Goal: Task Accomplishment & Management: Use online tool/utility

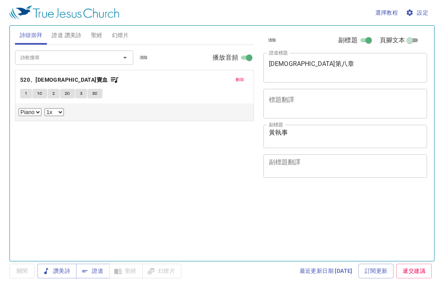
select select "1"
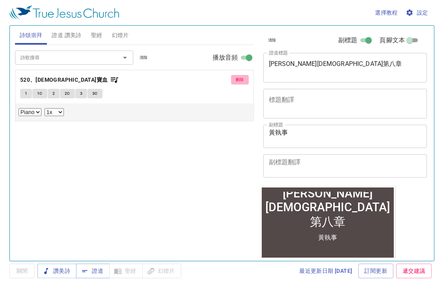
click at [243, 80] on span "刪除" at bounding box center [240, 79] width 8 height 7
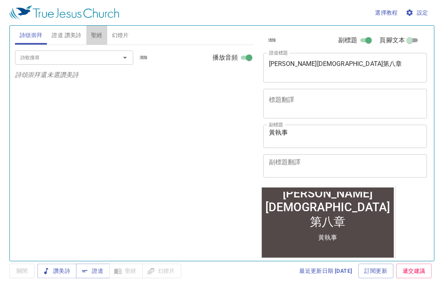
click at [99, 34] on span "聖經" at bounding box center [96, 35] width 11 height 10
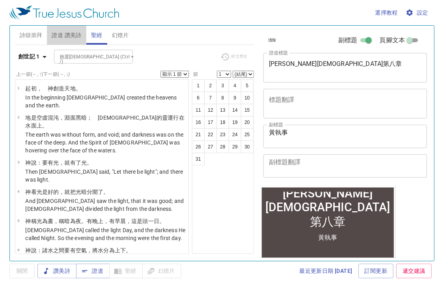
click at [62, 37] on span "證道 讚美詩" at bounding box center [67, 35] width 30 height 10
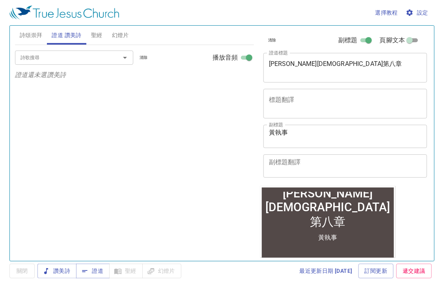
click at [38, 59] on input "詩歌搜尋" at bounding box center [62, 57] width 90 height 9
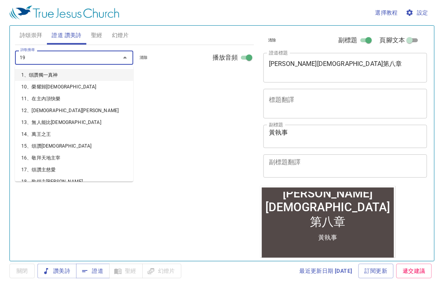
type input "199"
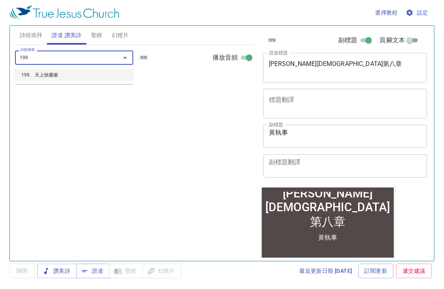
click at [76, 78] on li "199、天上快樂家" at bounding box center [74, 75] width 118 height 12
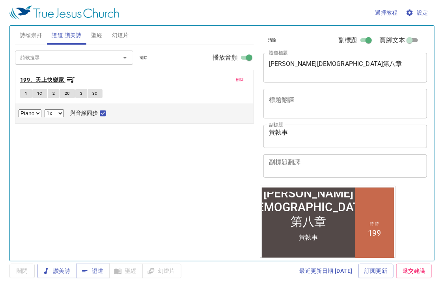
click at [69, 78] on icon "button" at bounding box center [70, 80] width 7 height 6
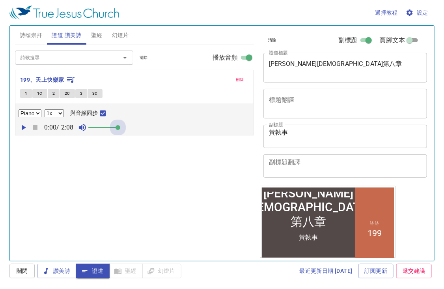
drag, startPoint x: 103, startPoint y: 131, endPoint x: 190, endPoint y: 127, distance: 87.6
click at [168, 127] on div "0:00 / 2:08" at bounding box center [135, 128] width 232 height 12
click at [22, 126] on icon "button" at bounding box center [24, 128] width 4 height 6
click at [52, 113] on select "0.6x 0.7x 0.8x 0.9x 1x 1.1x 1.2x 1.3x 1.4x 1.5x 1.7x 2x" at bounding box center [54, 113] width 19 height 8
select select "0.9"
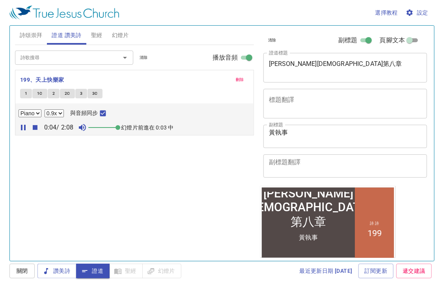
click at [45, 109] on select "0.6x 0.7x 0.8x 0.9x 1x 1.1x 1.2x 1.3x 1.4x 1.5x 1.7x 2x" at bounding box center [54, 113] width 19 height 8
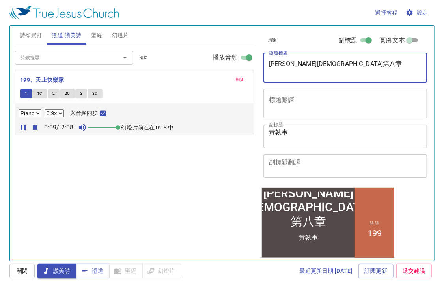
drag, startPoint x: 294, startPoint y: 63, endPoint x: 254, endPoint y: 63, distance: 40.6
click at [254, 63] on div "詩頌崇拜 證道 讚美詩 聖經 幻燈片 詩歌搜尋 詩歌搜尋 清除 播放音頻 詩頌崇拜還未選讚美詩 詩歌搜尋 詩歌搜尋 清除 播放音頻 刪除 199、天上快樂家 …" at bounding box center [222, 139] width 421 height 235
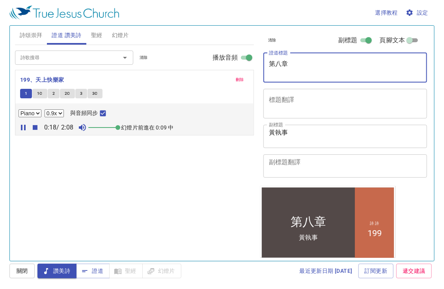
click at [35, 127] on icon "button" at bounding box center [35, 127] width 5 height 5
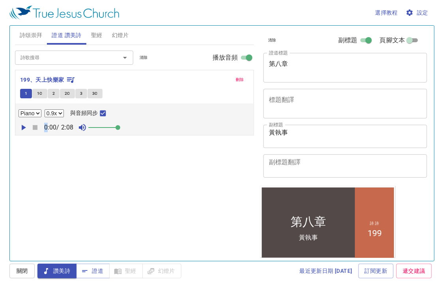
click at [35, 127] on div "0:00 / 2:08" at bounding box center [135, 128] width 232 height 12
drag, startPoint x: 35, startPoint y: 127, endPoint x: 88, endPoint y: 160, distance: 62.6
click at [88, 160] on div "詩歌搜尋 詩歌搜尋 清除 播放音頻 刪除 199、天上快樂家 1 1C 2 2C 3 3C Piano 0.6x 0.7x 0.8x 0.9x 1x 1.1x…" at bounding box center [134, 149] width 239 height 209
click at [88, 269] on span "證道" at bounding box center [92, 271] width 21 height 10
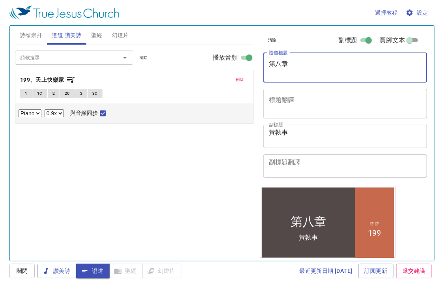
click at [271, 64] on textarea "第八章" at bounding box center [345, 67] width 153 height 15
type textarea "使徒行傳第十章"
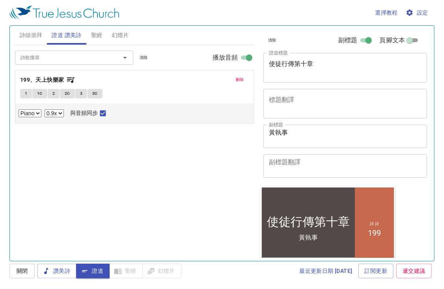
drag, startPoint x: 319, startPoint y: 144, endPoint x: 279, endPoint y: 145, distance: 40.7
click at [279, 145] on div "黃執事 x 副標題" at bounding box center [346, 136] width 164 height 23
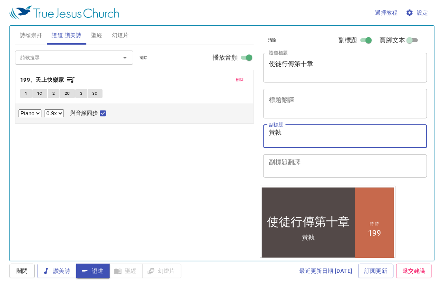
type textarea "黃"
type textarea "周瑞霖 傳道"
click at [102, 37] on span "聖經" at bounding box center [96, 35] width 11 height 10
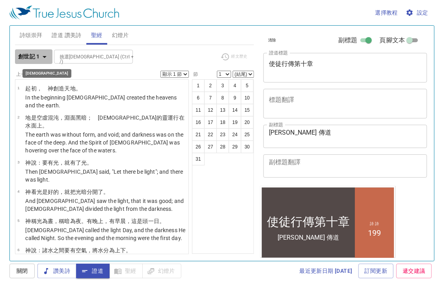
click at [33, 56] on b "創世記 1" at bounding box center [29, 57] width 22 height 10
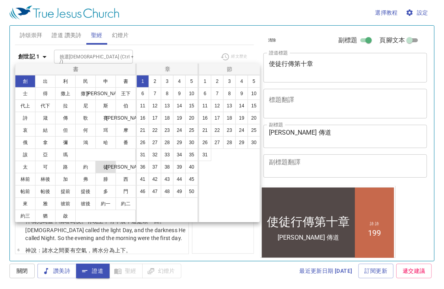
click at [110, 167] on button "徒" at bounding box center [105, 167] width 21 height 13
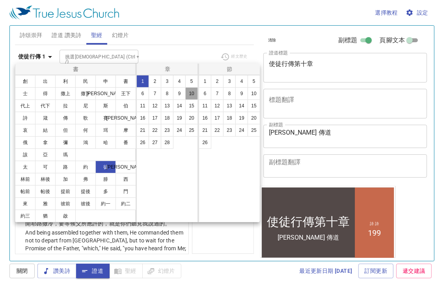
click at [189, 93] on button "10" at bounding box center [191, 93] width 13 height 13
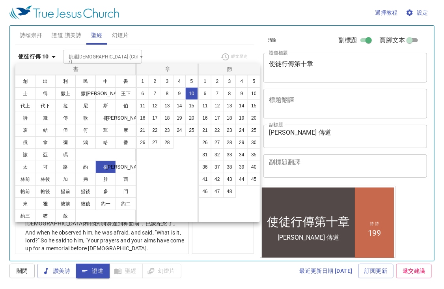
click at [199, 42] on div at bounding box center [222, 144] width 444 height 289
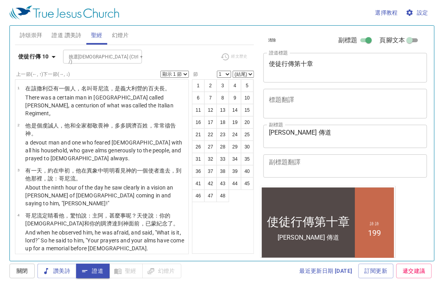
click at [177, 72] on select "顯示 1 節 顯示 2 節 顯示 3 節 顯示 4 節 顯示 5 節" at bounding box center [175, 74] width 28 height 7
select select "2"
click at [161, 71] on select "顯示 1 節 顯示 2 節 顯示 3 節 顯示 4 節 顯示 5 節" at bounding box center [175, 74] width 28 height 7
click at [426, 15] on span "設定" at bounding box center [418, 13] width 21 height 10
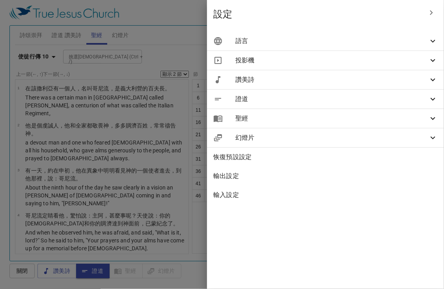
click at [398, 36] on div "語言" at bounding box center [325, 41] width 237 height 19
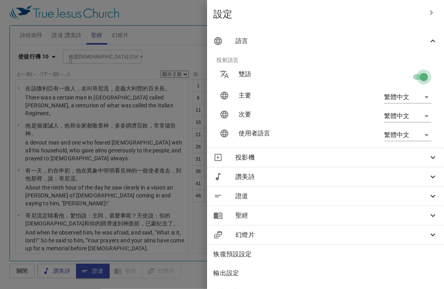
click at [417, 74] on input "checkbox" at bounding box center [424, 78] width 45 height 15
checkbox input "false"
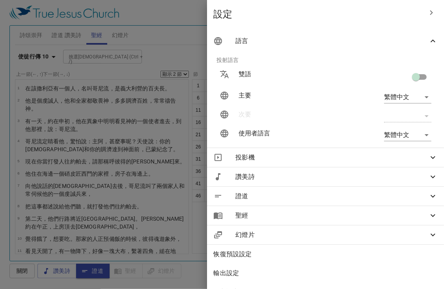
click at [155, 20] on div at bounding box center [222, 144] width 444 height 289
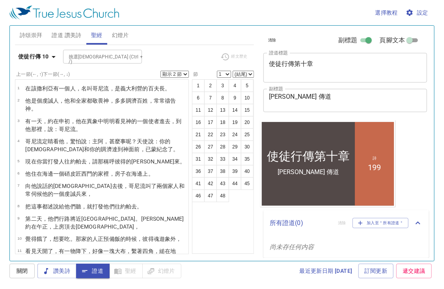
click at [166, 30] on div "詩頌崇拜 證道 讚美詩 聖經 幻燈片" at bounding box center [134, 35] width 239 height 19
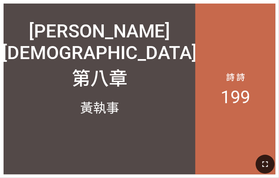
click at [263, 159] on button "button" at bounding box center [265, 164] width 19 height 19
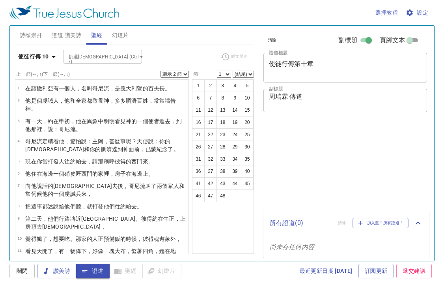
select select "2"
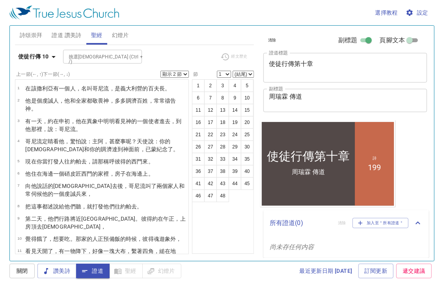
click at [73, 35] on span "證道 讚美詩" at bounding box center [67, 35] width 30 height 10
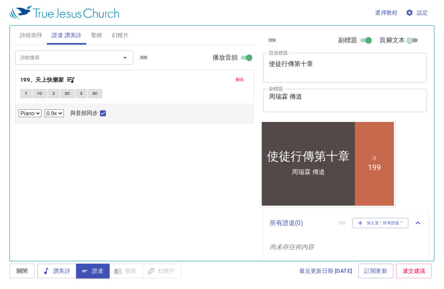
click at [21, 91] on button "1" at bounding box center [26, 93] width 12 height 9
checkbox input "false"
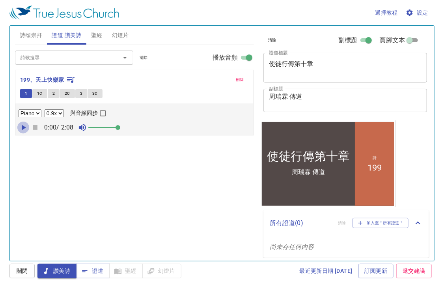
click at [23, 127] on icon "button" at bounding box center [24, 128] width 4 height 6
click at [28, 94] on button "1" at bounding box center [26, 93] width 12 height 9
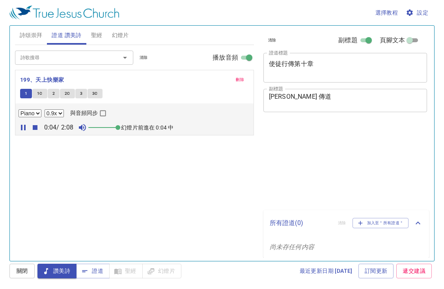
select select "0.9"
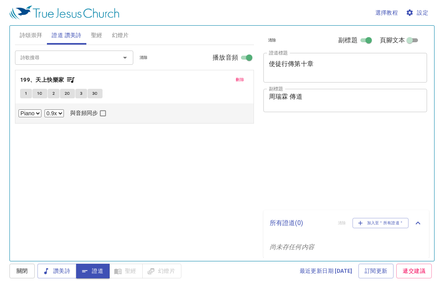
select select "0.9"
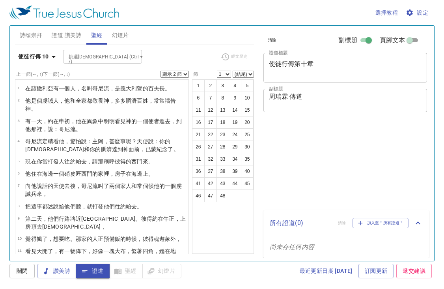
select select "2"
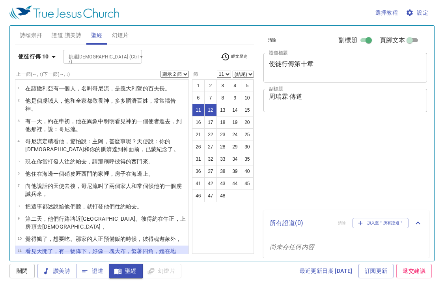
select select "2"
select select "11"
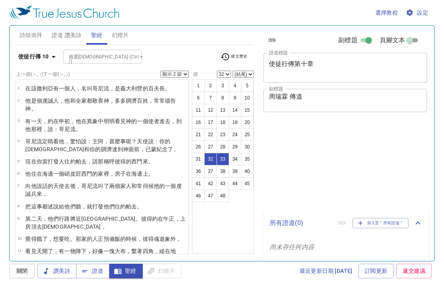
select select "2"
select select "32"
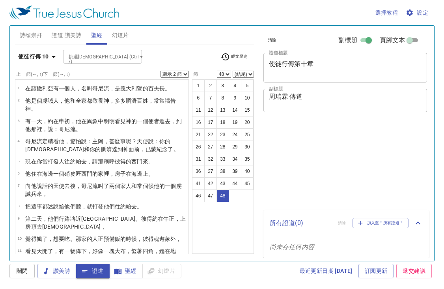
select select "2"
select select "48"
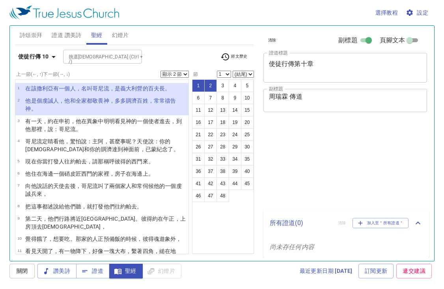
select select "2"
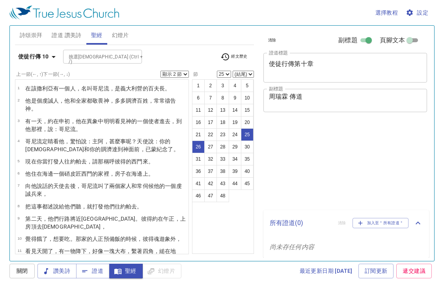
select select "2"
select select "25"
select select "2"
select select "25"
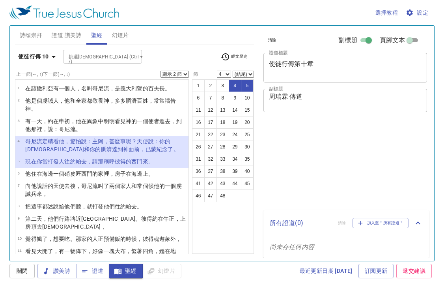
select select "2"
select select "4"
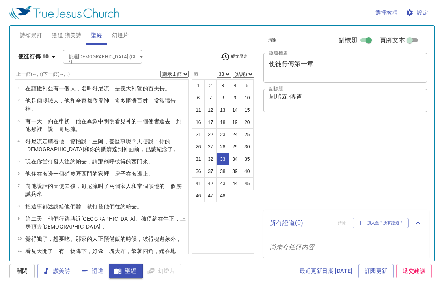
select select "33"
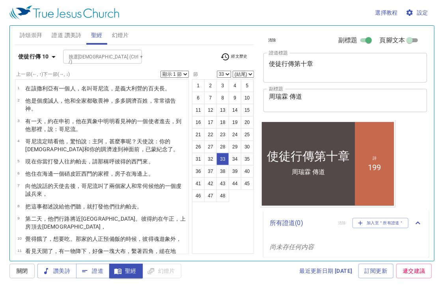
scroll to position [462, 0]
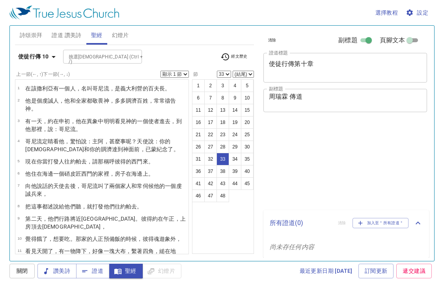
select select "33"
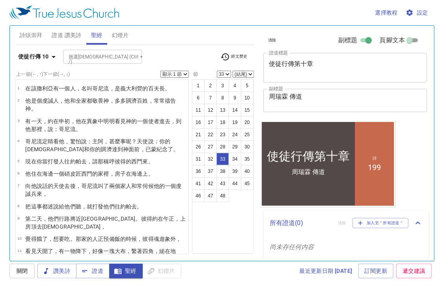
scroll to position [462, 0]
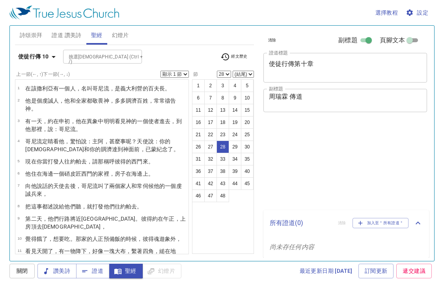
select select "28"
select select "25"
select select "30"
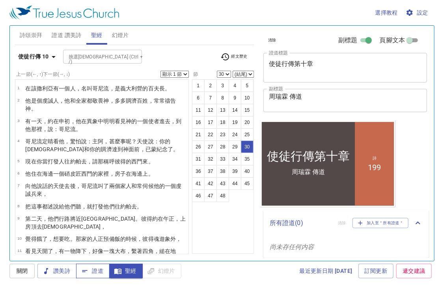
scroll to position [402, 0]
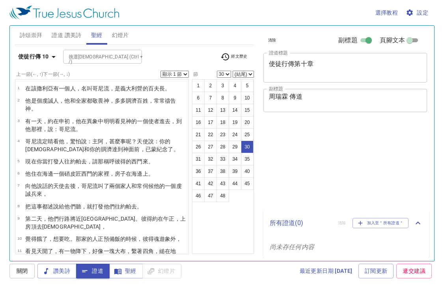
select select "30"
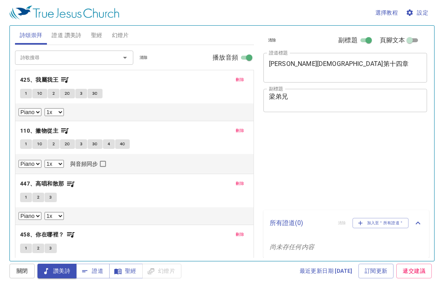
select select "1"
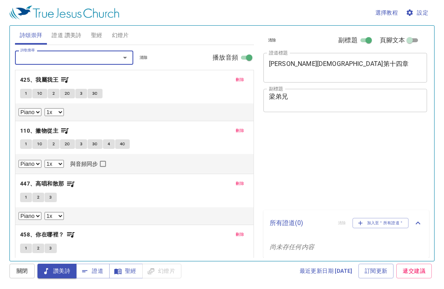
select select "1"
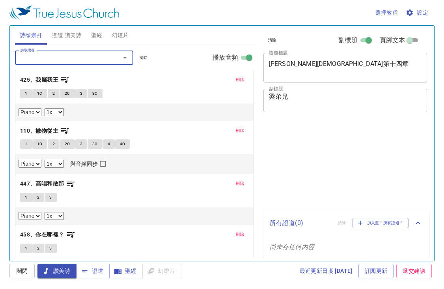
select select "1"
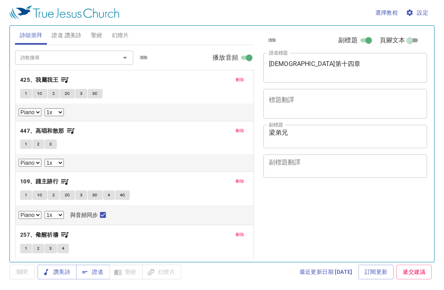
select select "1"
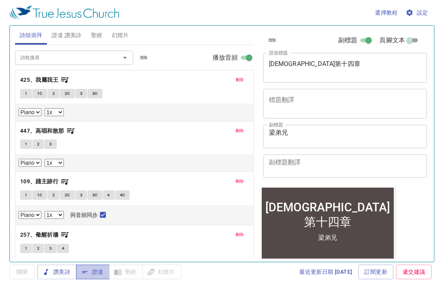
click at [90, 274] on span "證道" at bounding box center [92, 272] width 21 height 10
click at [428, 14] on span "設定" at bounding box center [418, 13] width 21 height 10
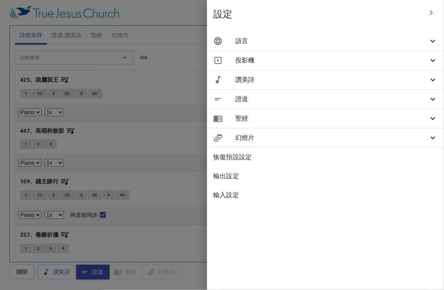
click at [398, 45] on span "語言" at bounding box center [332, 40] width 193 height 9
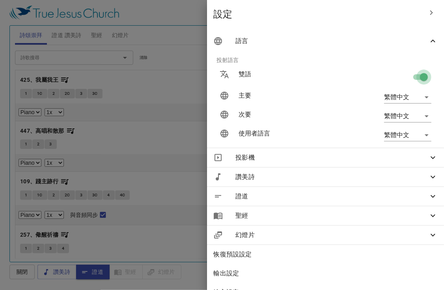
click at [410, 75] on input "checkbox" at bounding box center [424, 78] width 45 height 15
checkbox input "false"
click at [151, 15] on div at bounding box center [222, 145] width 444 height 290
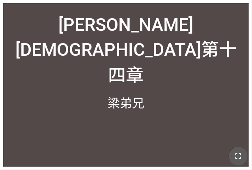
click at [244, 161] on button "button" at bounding box center [238, 155] width 19 height 19
